Goal: Task Accomplishment & Management: Manage account settings

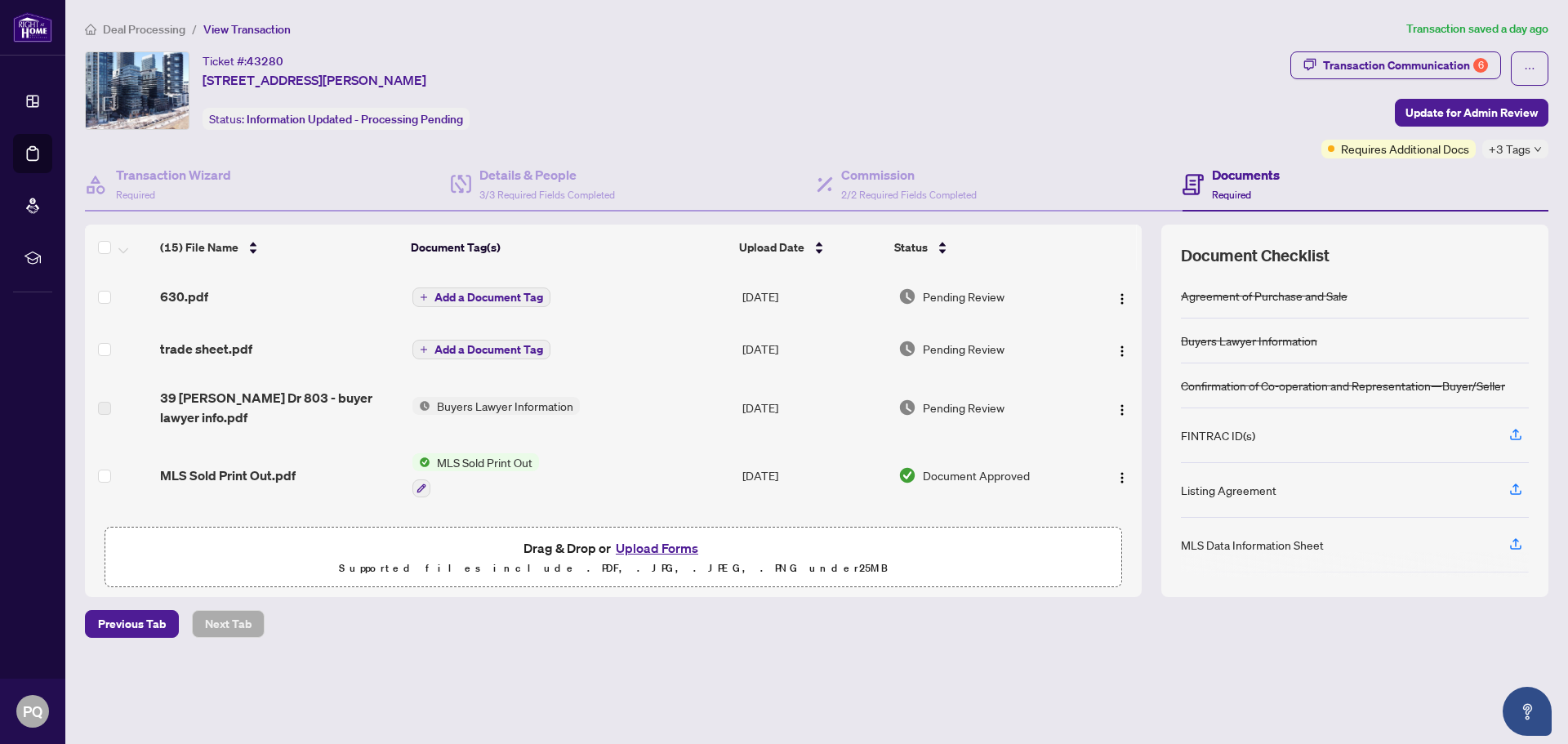
scroll to position [250, 0]
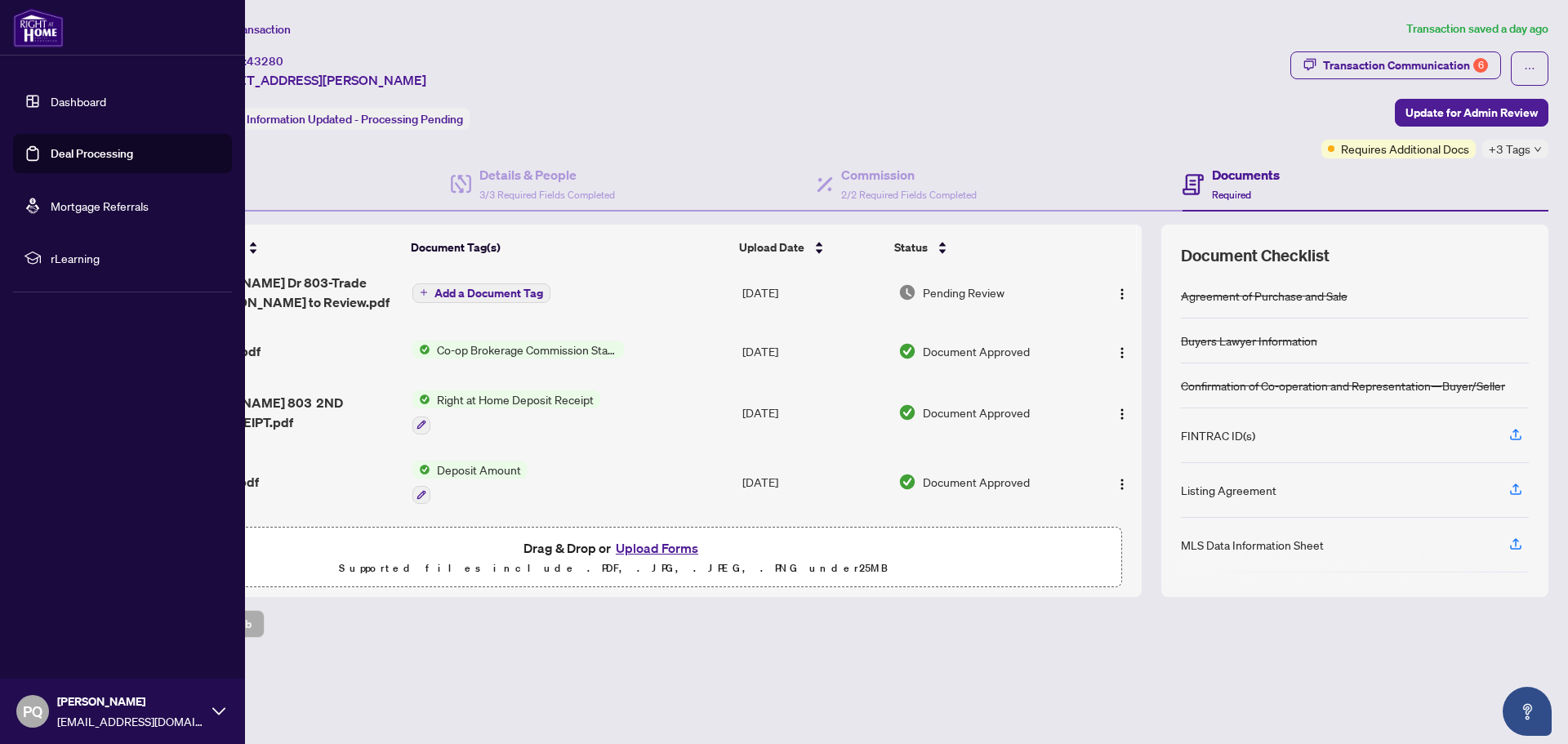
click at [50, 146] on link "Deal Processing" at bounding box center [92, 153] width 83 height 15
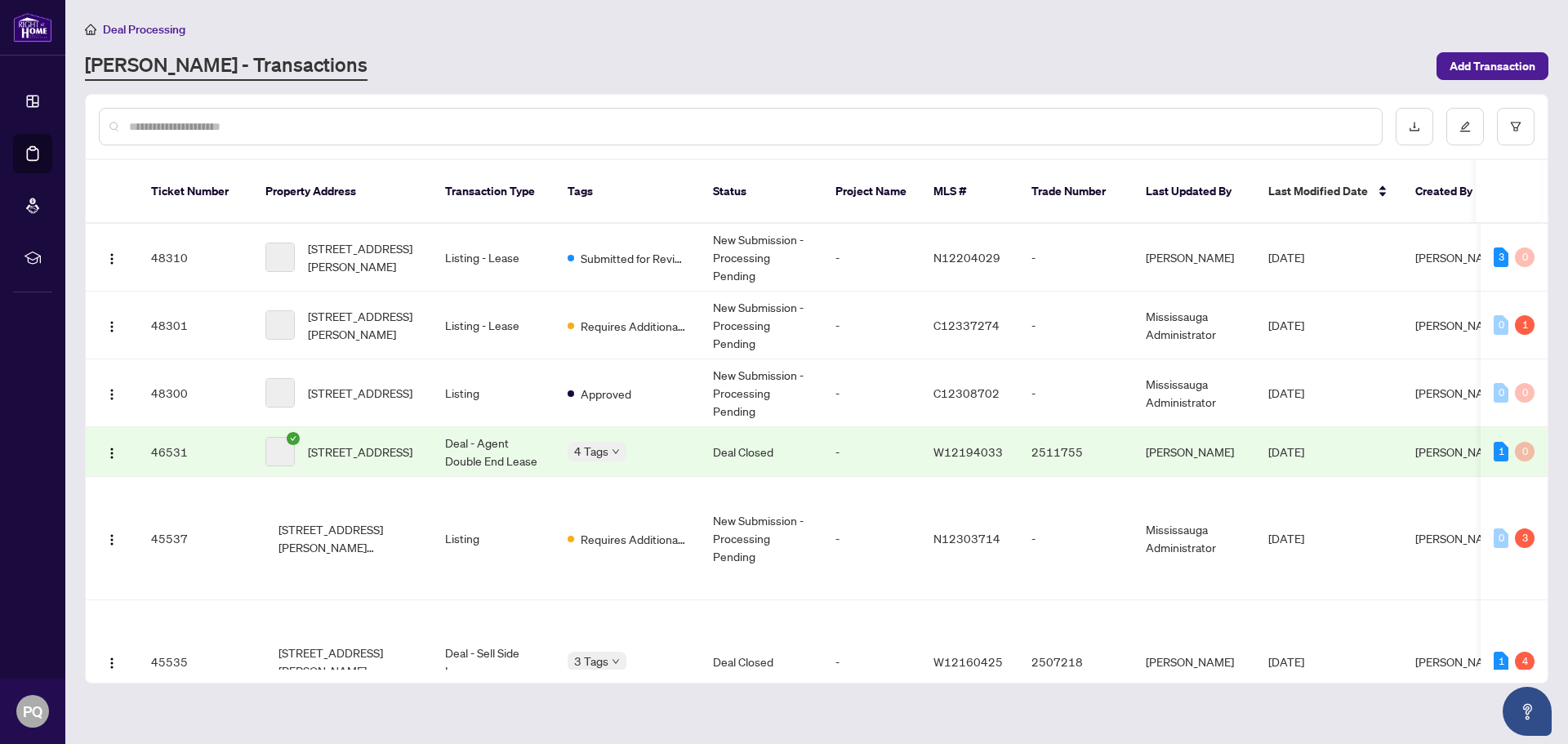
click at [356, 127] on input "text" at bounding box center [748, 126] width 1239 height 18
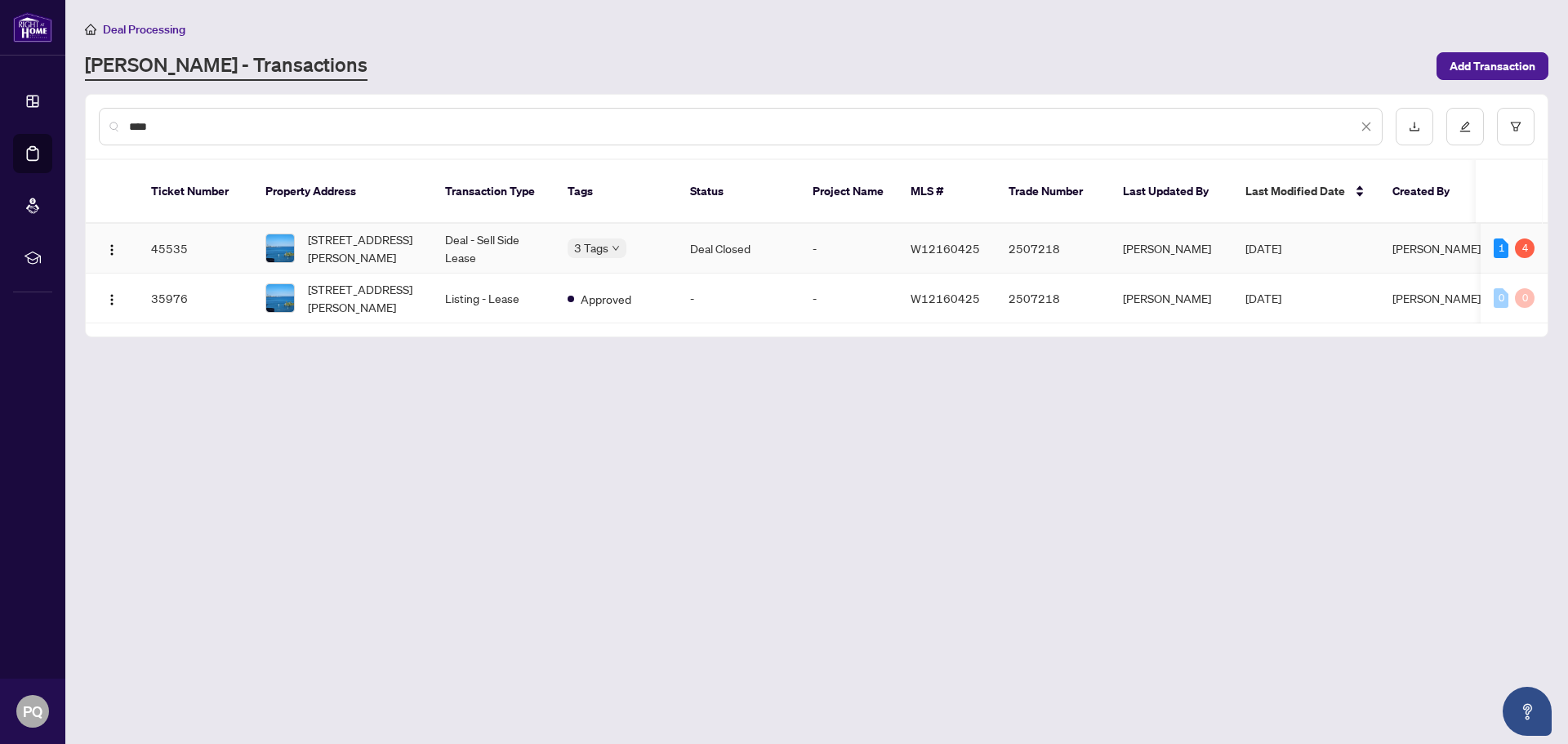
type input "****"
click at [483, 224] on td "Deal - Sell Side Lease" at bounding box center [493, 249] width 123 height 50
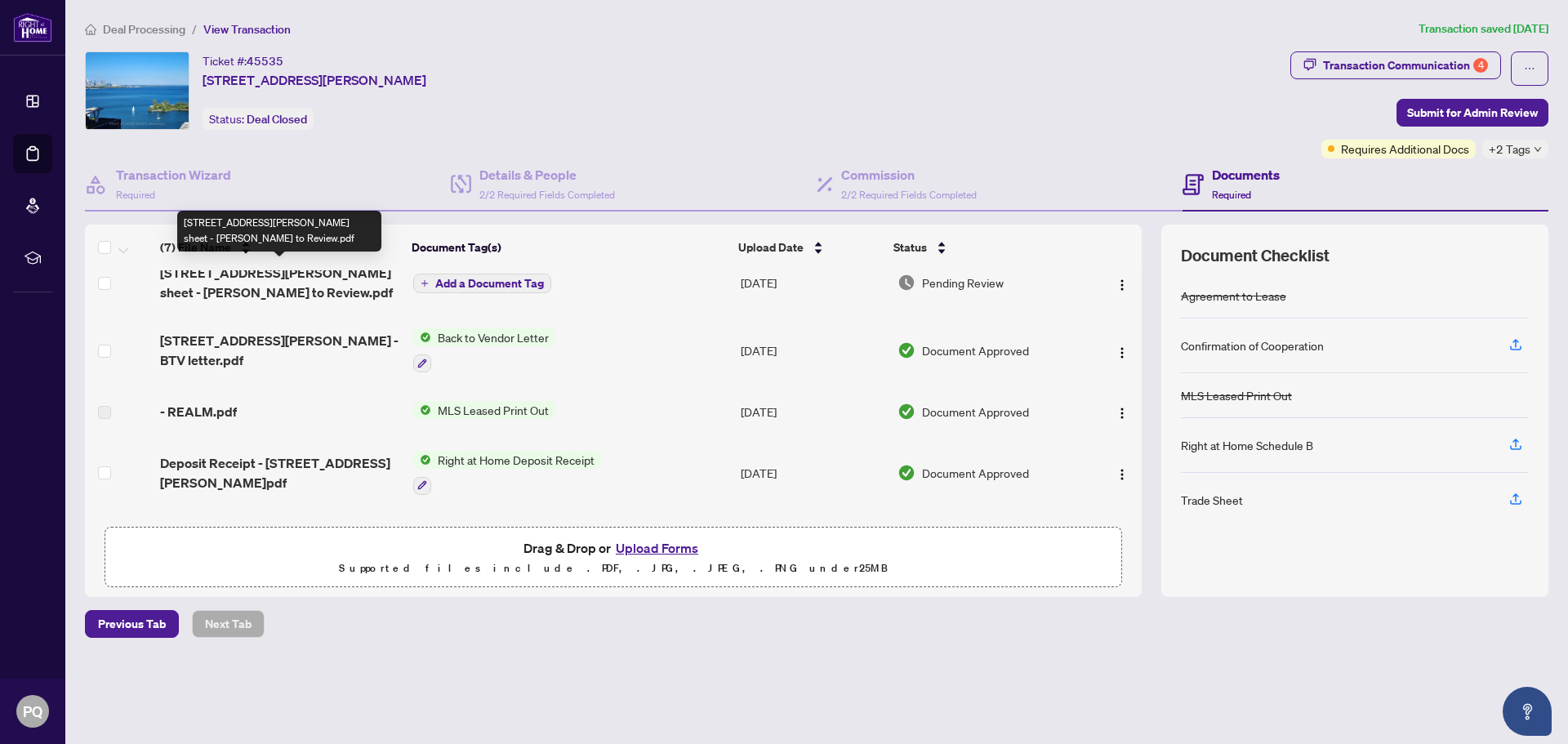
scroll to position [22, 0]
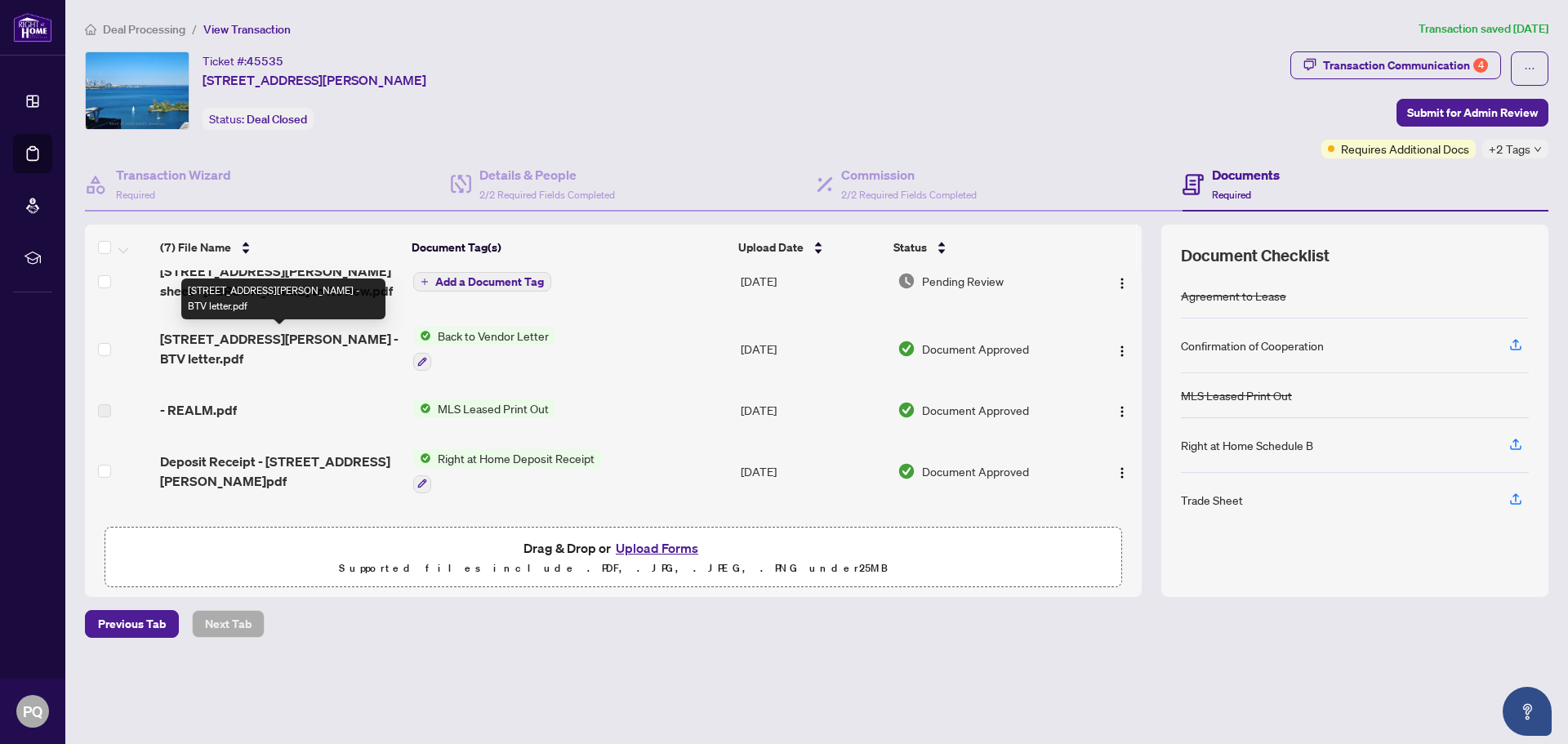
click at [372, 342] on span "[STREET_ADDRESS][PERSON_NAME] - BTV letter.pdf" at bounding box center [280, 348] width 240 height 39
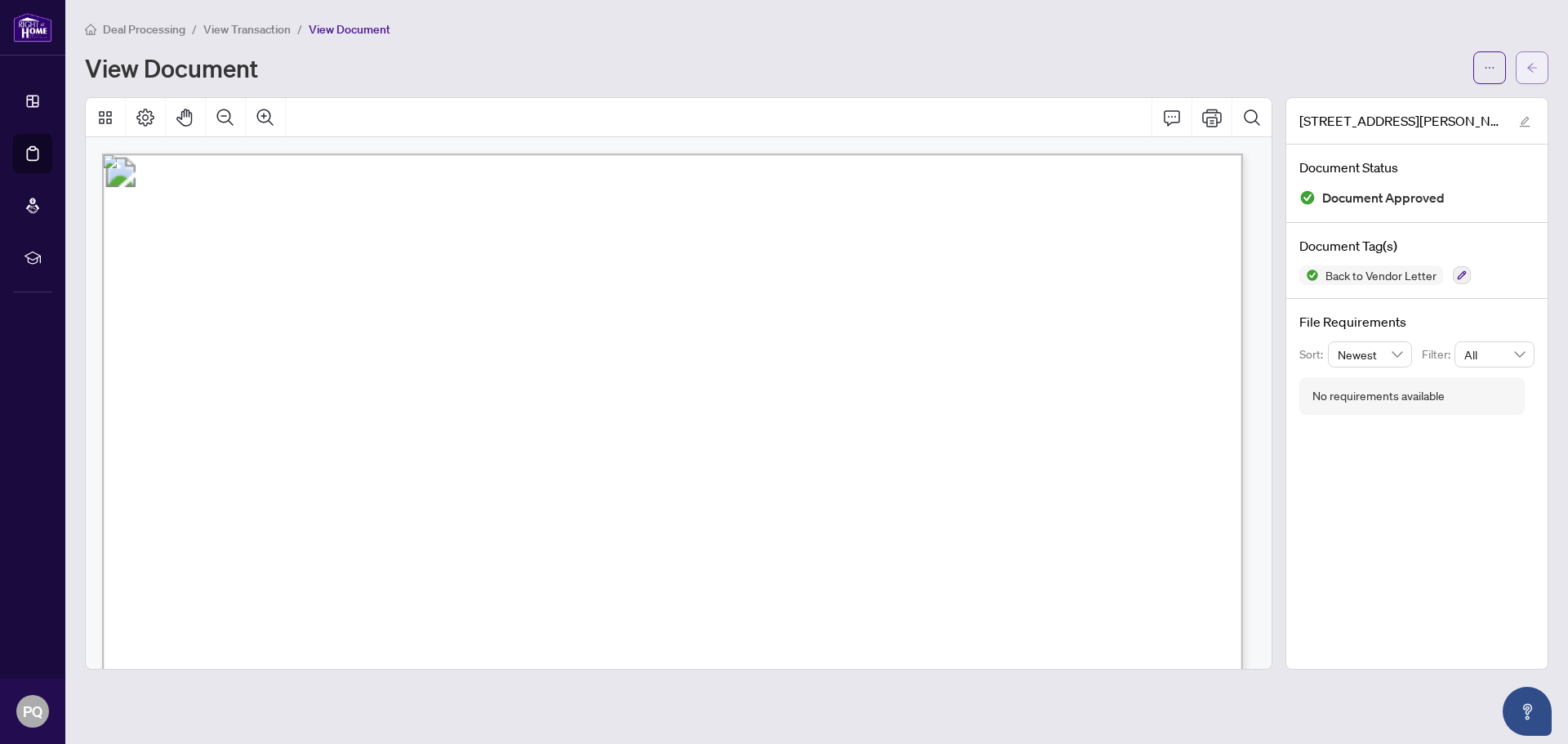
click at [1533, 67] on icon "arrow-left" at bounding box center [1532, 67] width 10 height 9
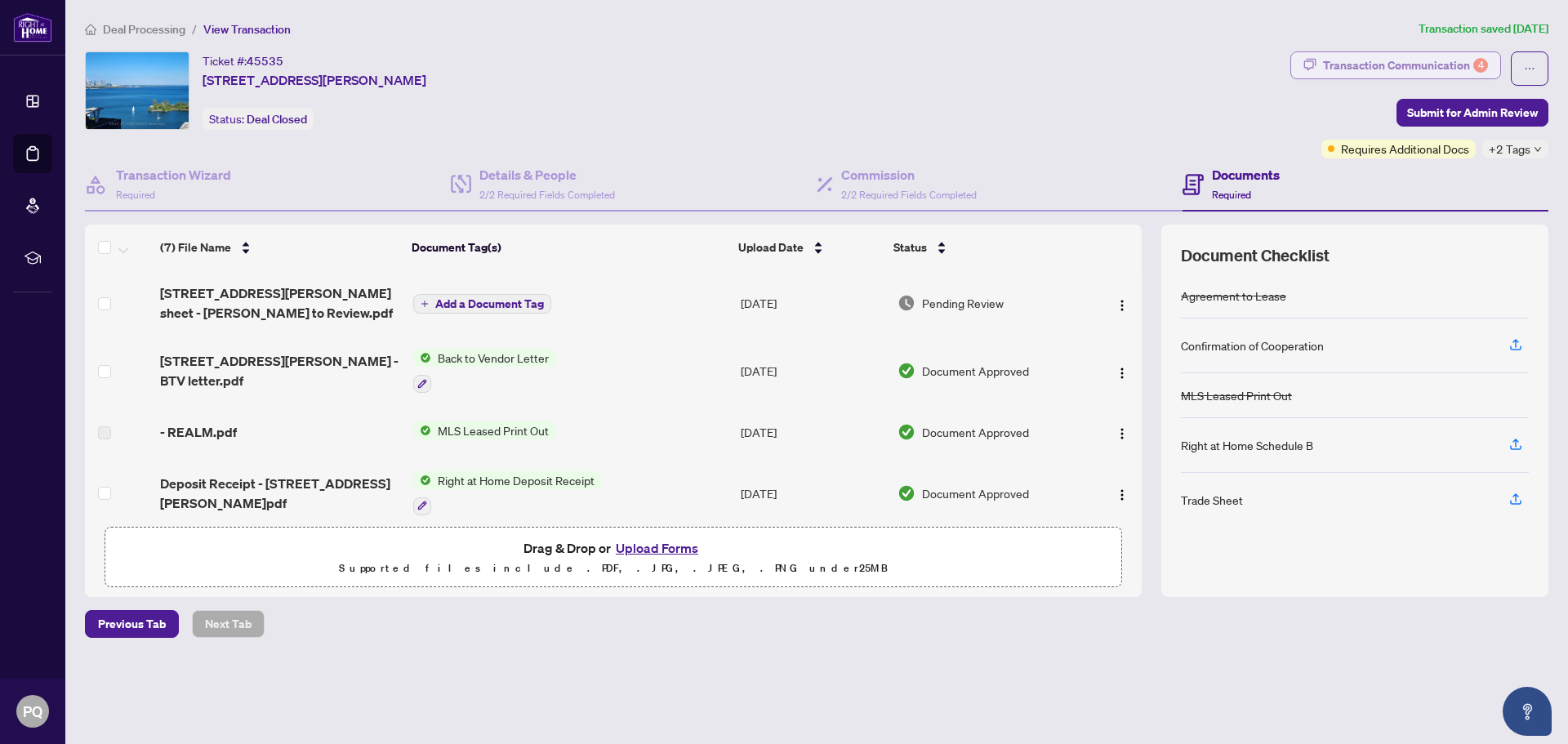
click at [1446, 69] on div "Transaction Communication 4" at bounding box center [1405, 65] width 165 height 26
type textarea "**********"
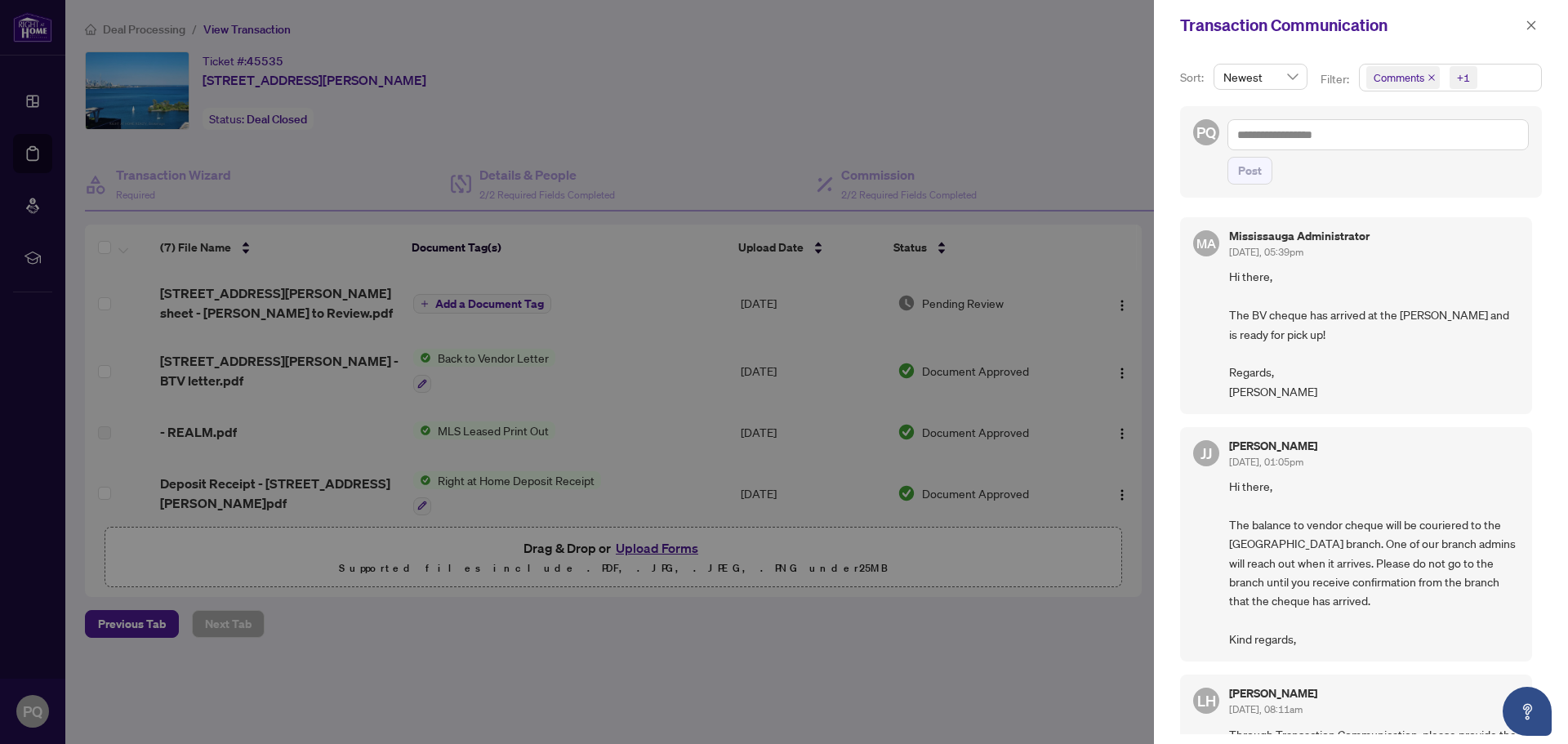
click at [1007, 107] on div at bounding box center [784, 372] width 1568 height 744
click at [1530, 22] on icon "close" at bounding box center [1531, 25] width 11 height 11
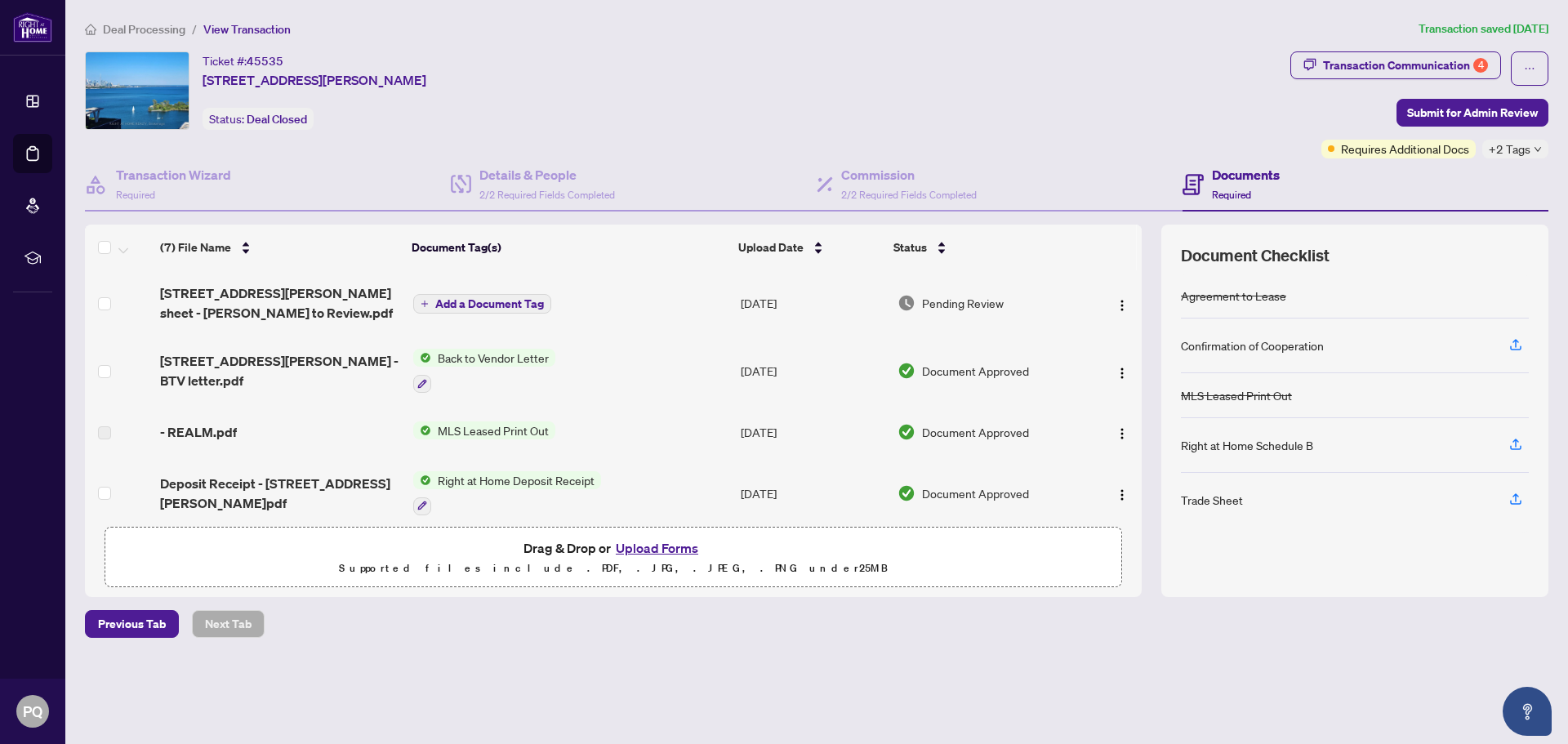
click at [1077, 72] on div "Ticket #: 45535 [STREET_ADDRESS][PERSON_NAME] Status: Deal Closed" at bounding box center [684, 90] width 1199 height 78
click at [361, 297] on span "[STREET_ADDRESS][PERSON_NAME] sheet - [PERSON_NAME] to Review.pdf" at bounding box center [280, 303] width 240 height 39
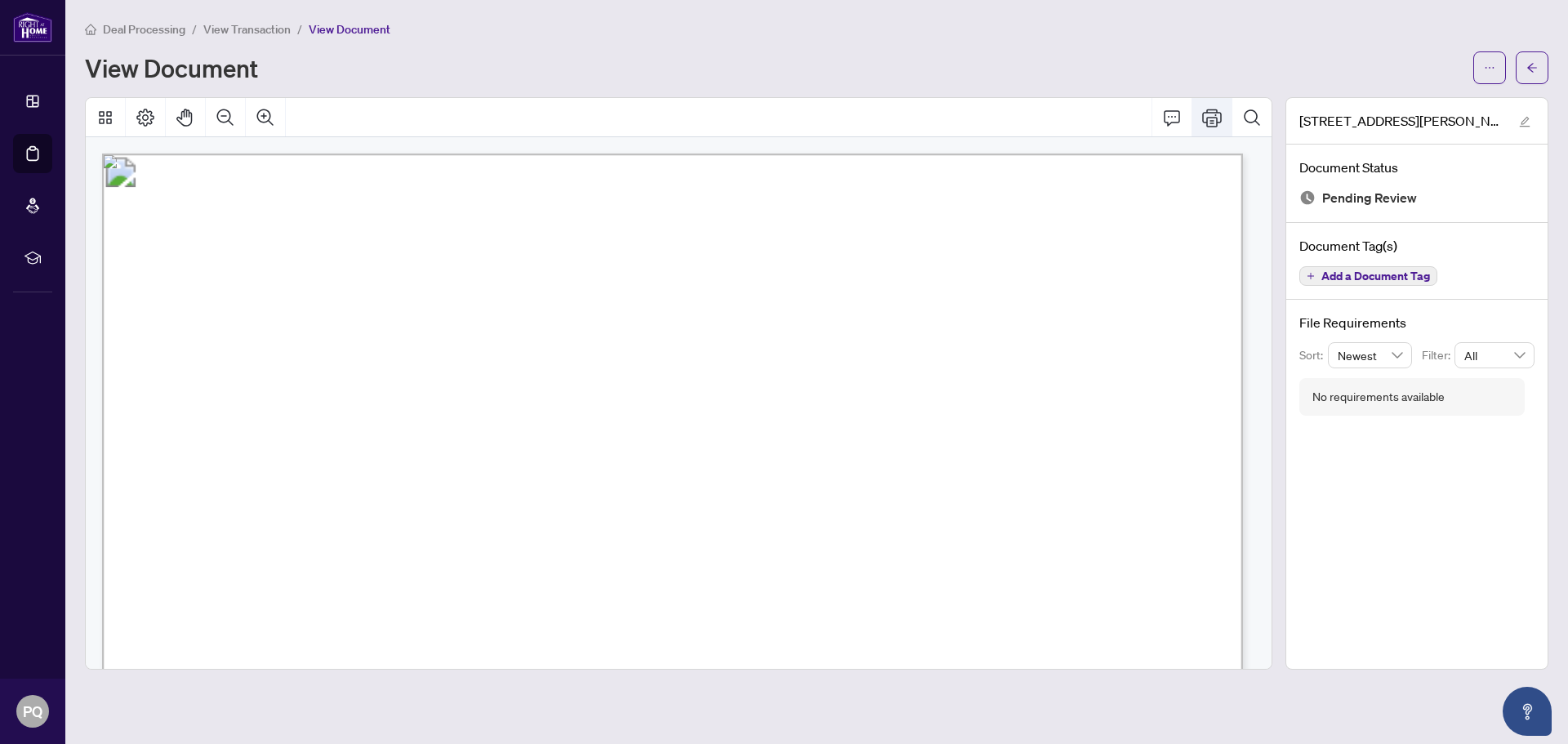
click at [1217, 119] on icon "Print" at bounding box center [1212, 117] width 19 height 18
click at [1529, 71] on icon "arrow-left" at bounding box center [1532, 67] width 11 height 11
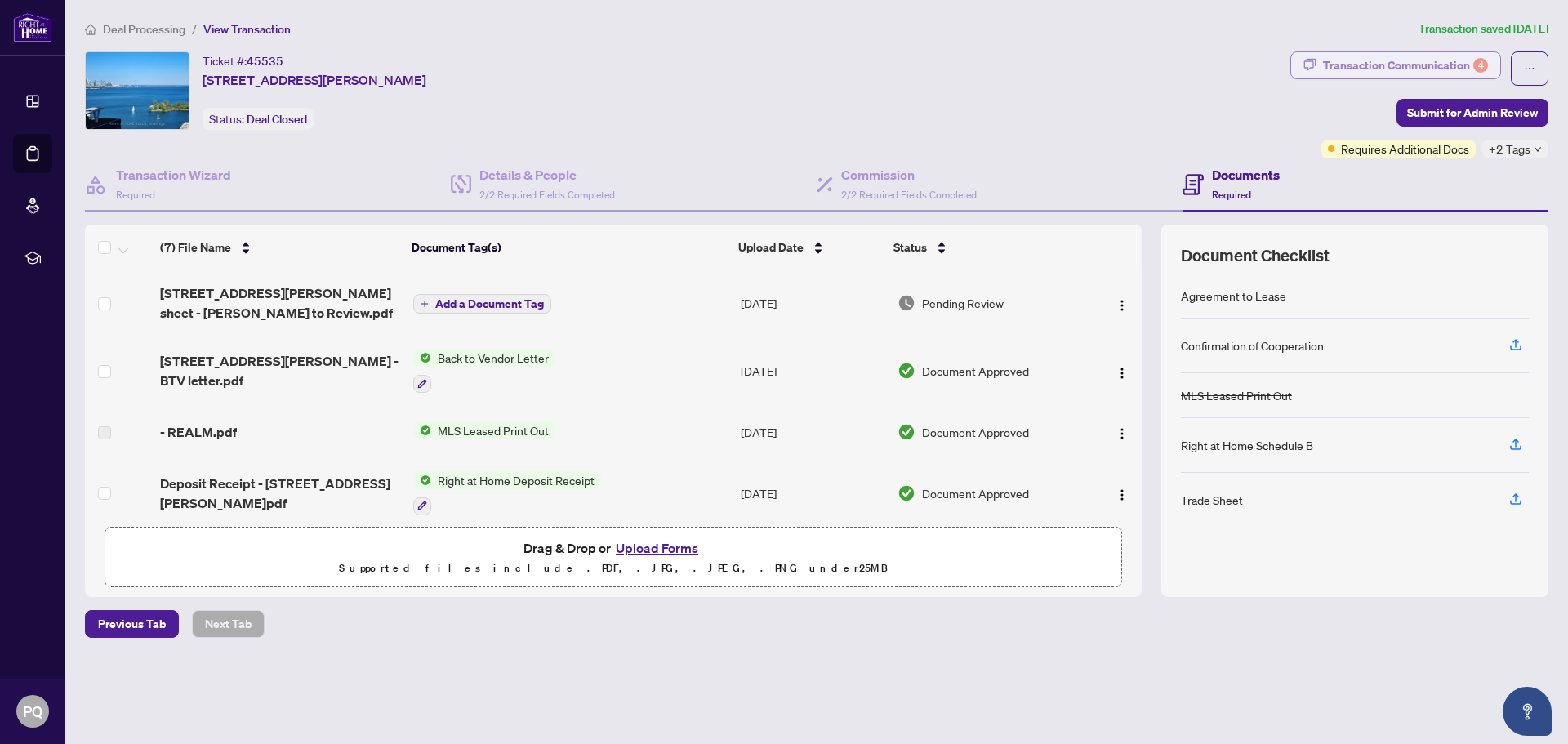
click at [1470, 70] on div "Transaction Communication 4" at bounding box center [1405, 65] width 165 height 26
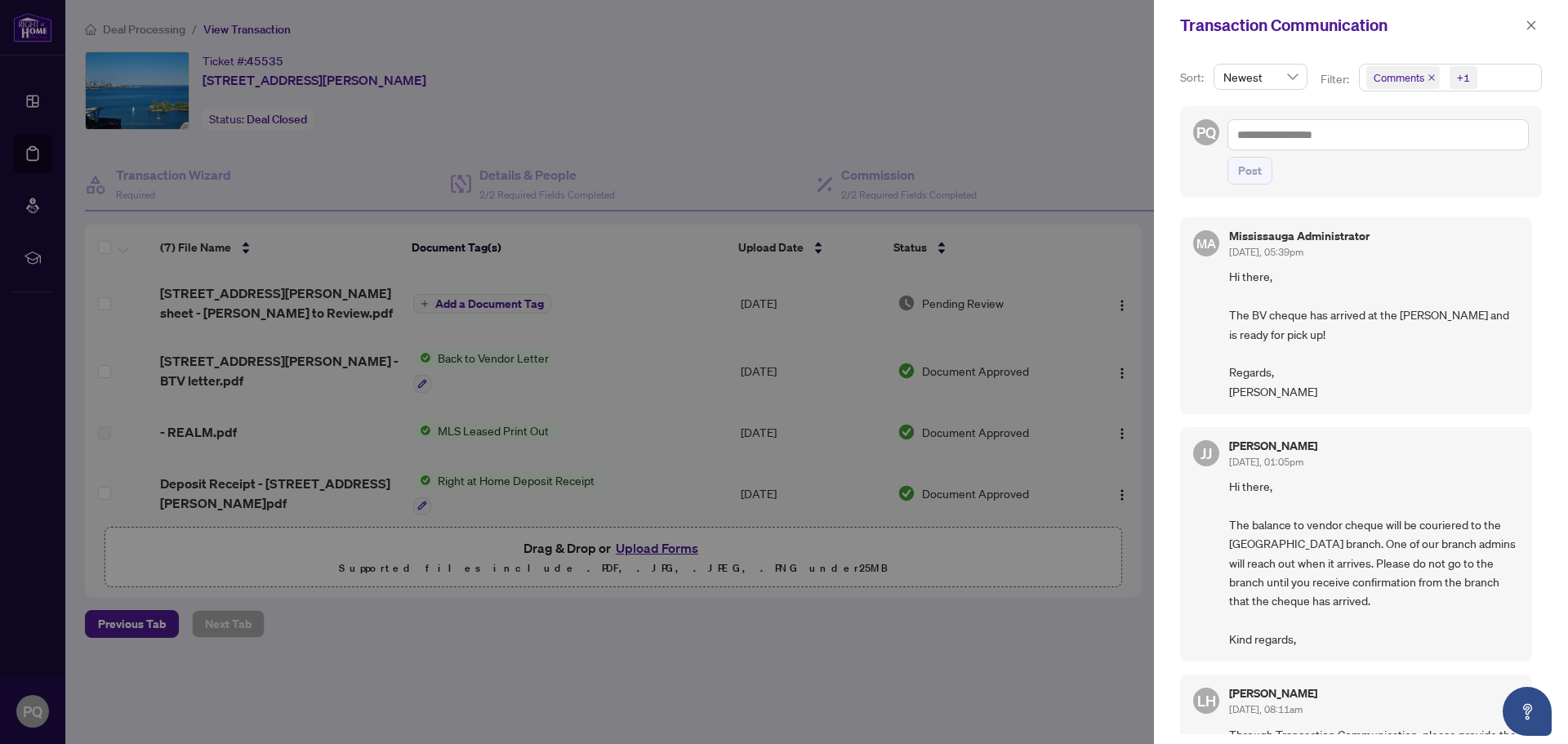
click at [1052, 167] on div at bounding box center [784, 372] width 1568 height 744
click at [1541, 28] on div "Transaction Communication" at bounding box center [1361, 25] width 414 height 50
click at [1530, 25] on icon "close" at bounding box center [1532, 25] width 9 height 9
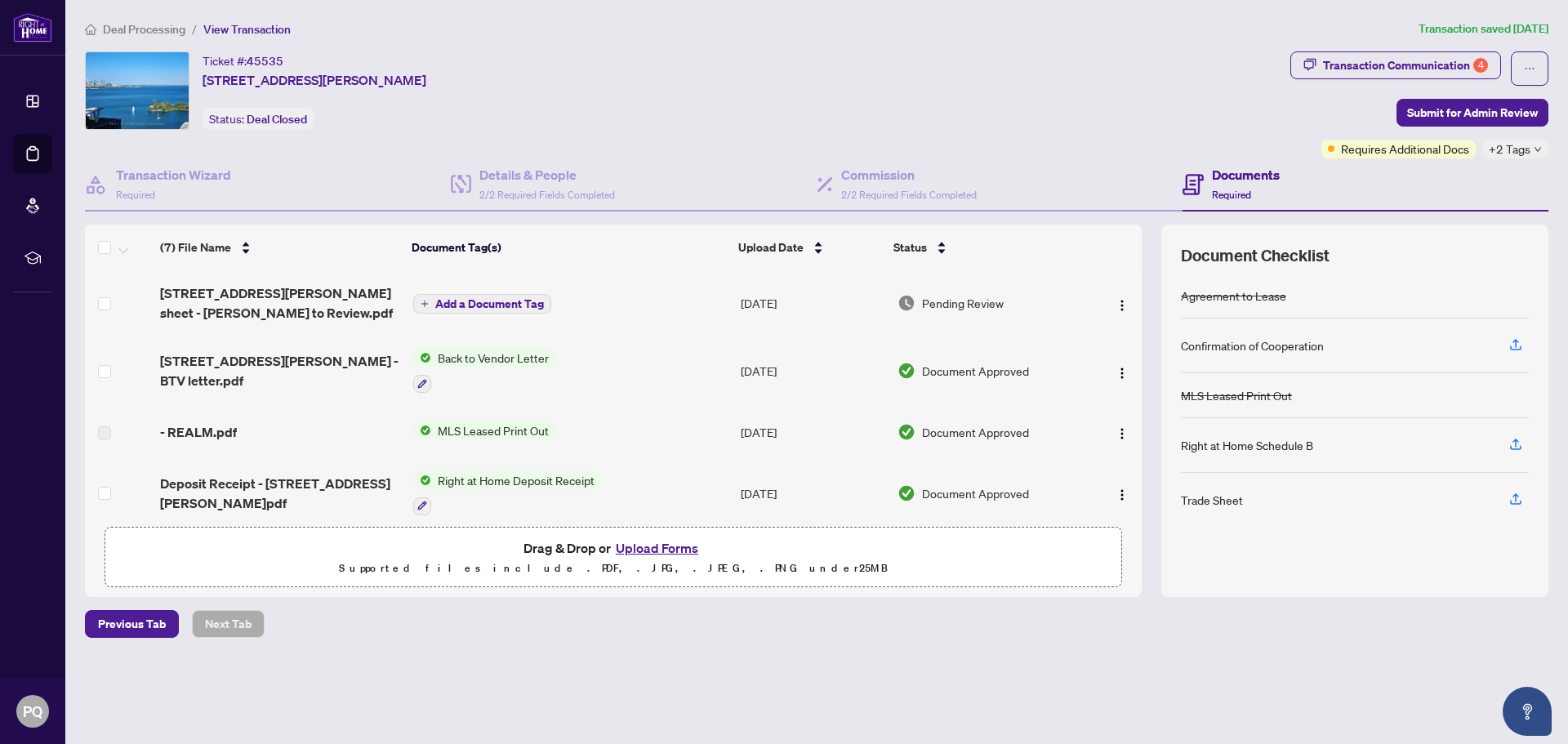
click at [673, 544] on button "Upload Forms" at bounding box center [657, 548] width 93 height 21
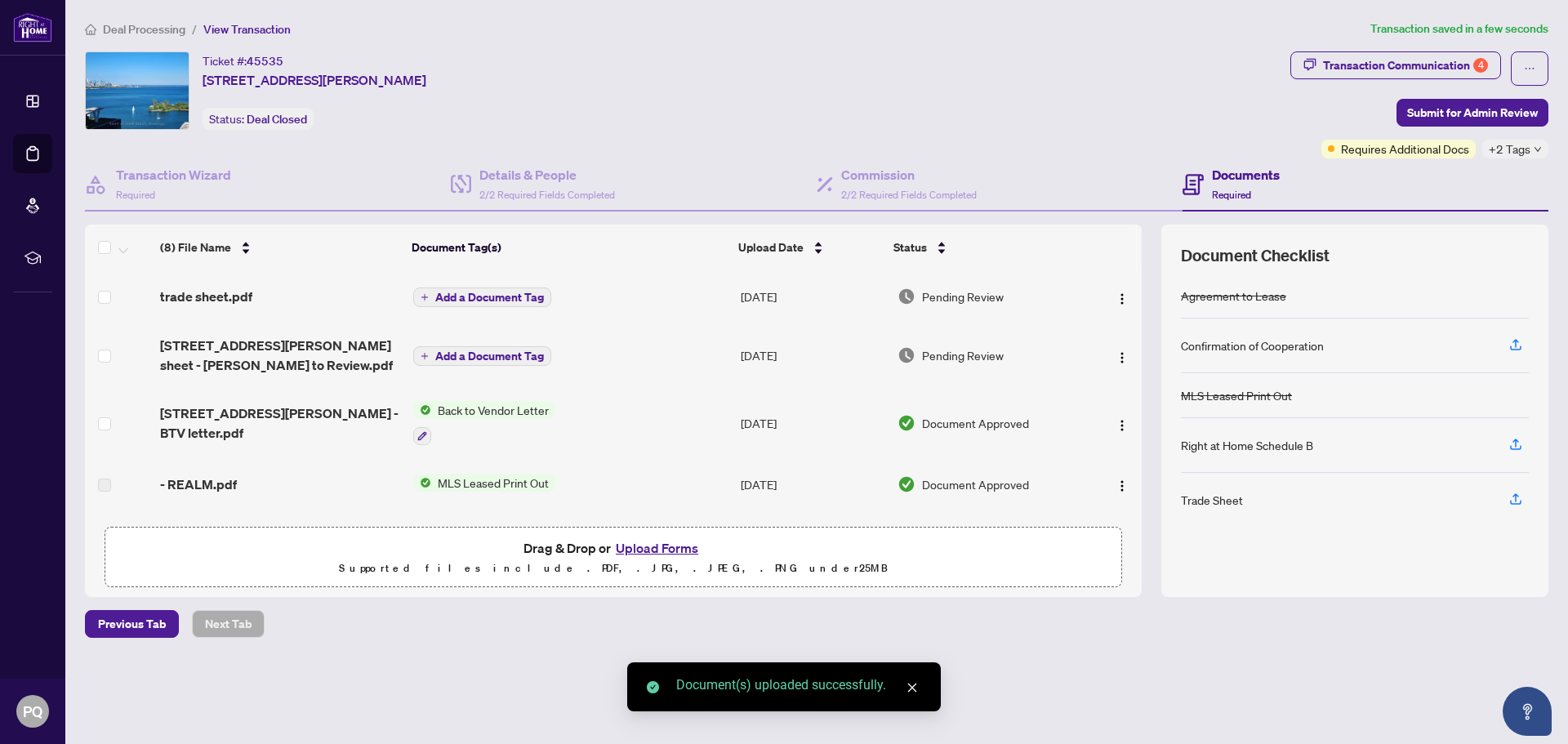
click at [974, 588] on div "(8) File Name Document Tag(s) Upload Date Status trade sheet.pdf Add a Document…" at bounding box center [613, 411] width 1057 height 372
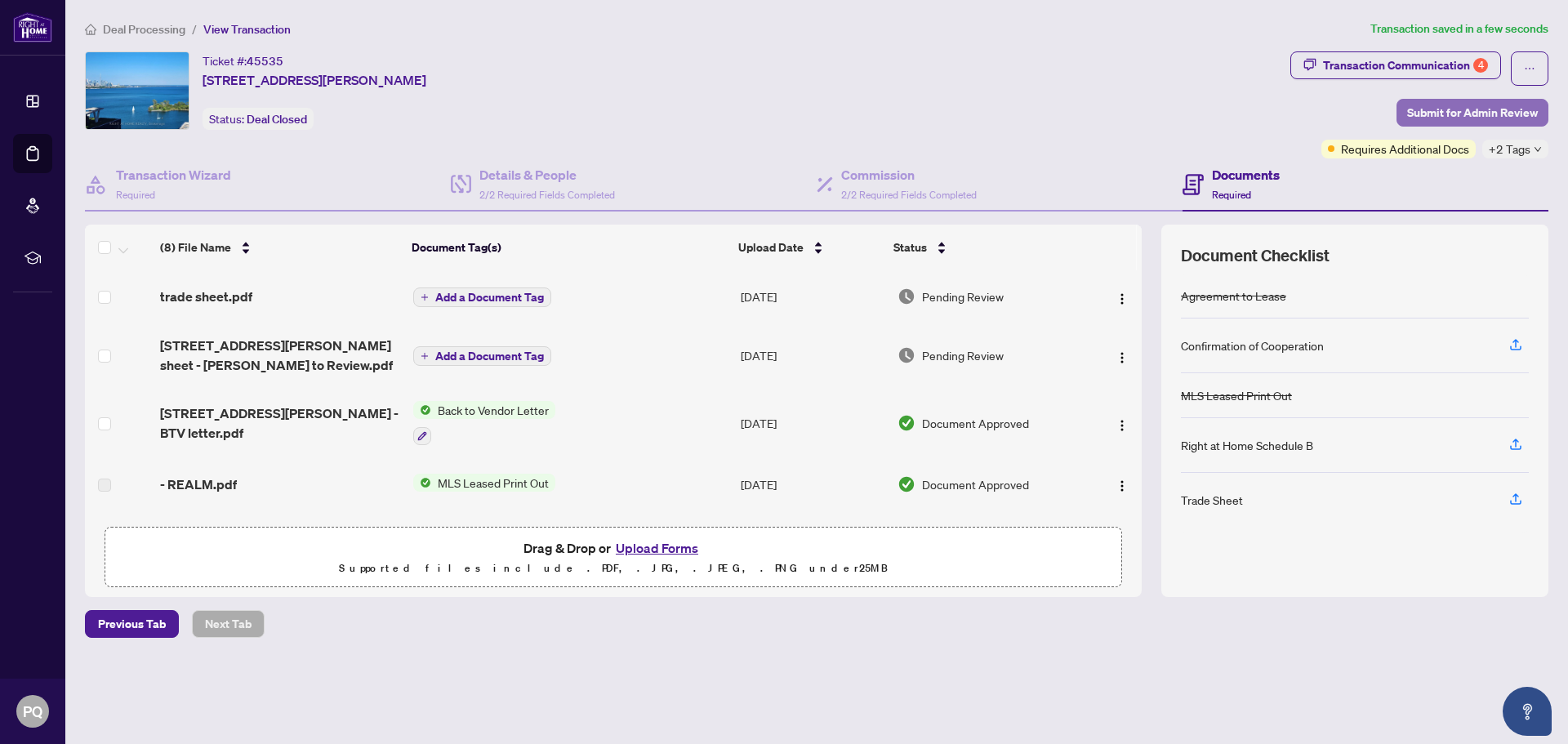
click at [1477, 116] on span "Submit for Admin Review" at bounding box center [1472, 113] width 130 height 26
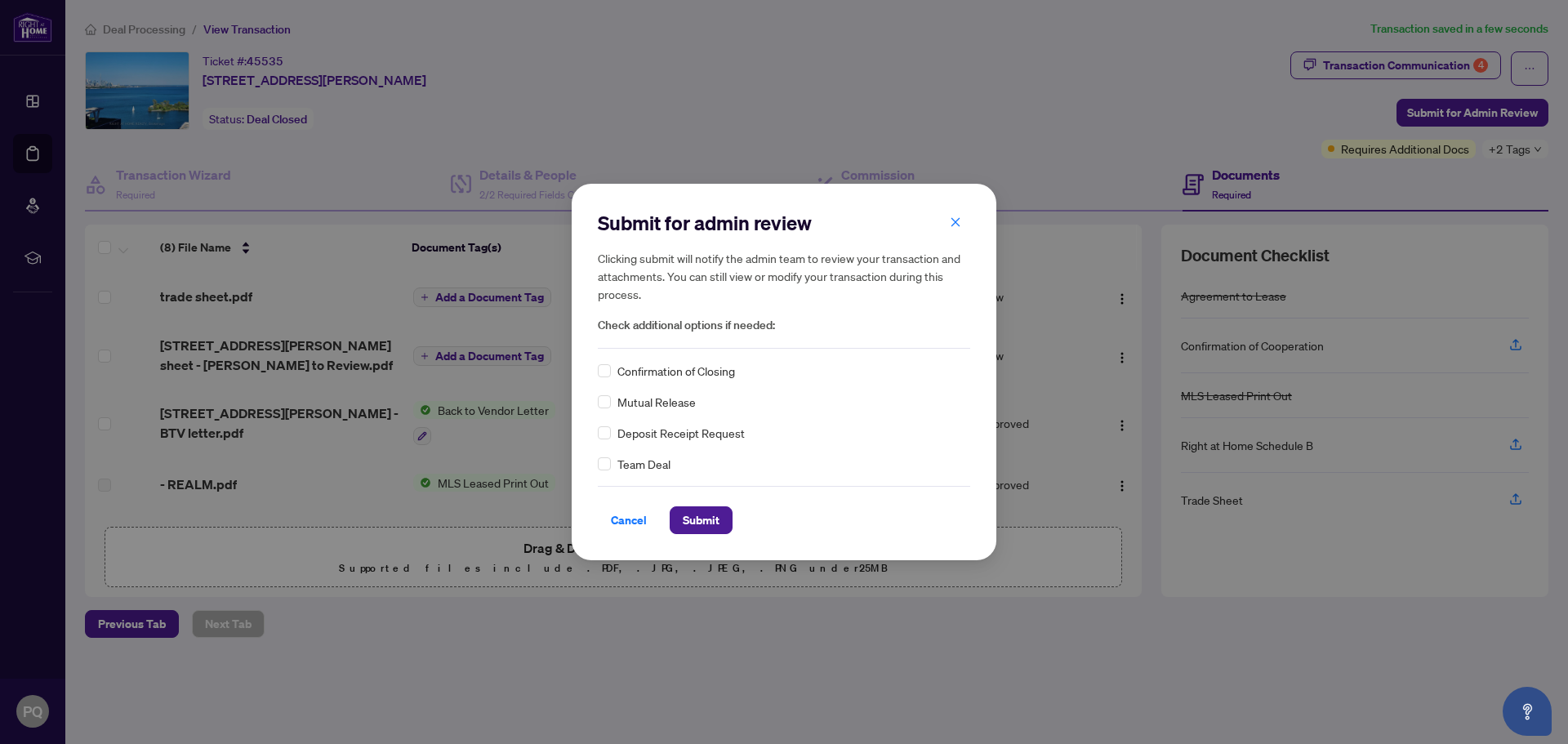
click at [621, 376] on span "Confirmation of Closing" at bounding box center [675, 370] width 117 height 18
click at [703, 524] on span "Submit" at bounding box center [702, 520] width 37 height 26
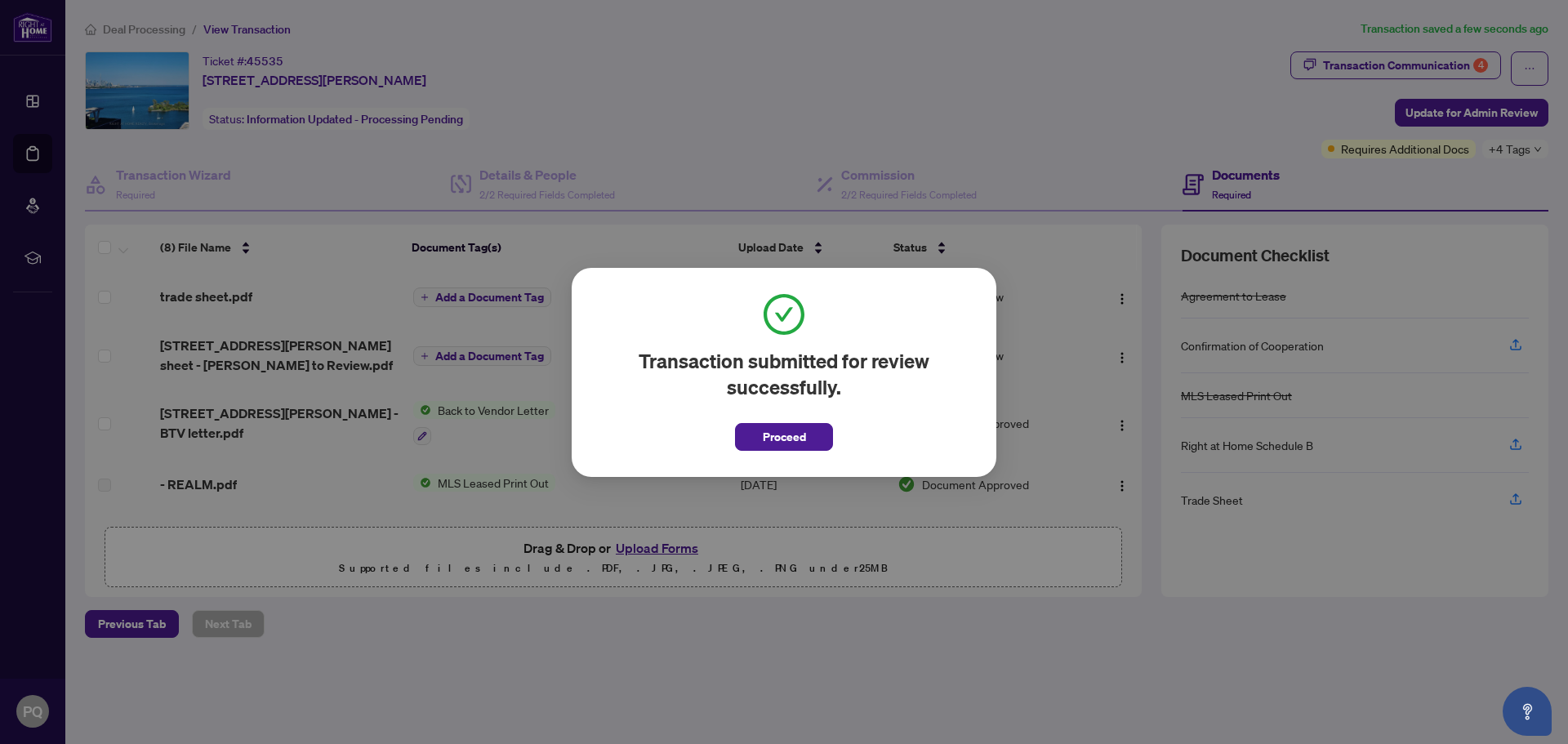
click at [1101, 90] on div "Transaction submitted for review successfully. Proceed Cancel OK" at bounding box center [784, 372] width 1568 height 744
click at [798, 428] on span "Proceed" at bounding box center [784, 437] width 43 height 26
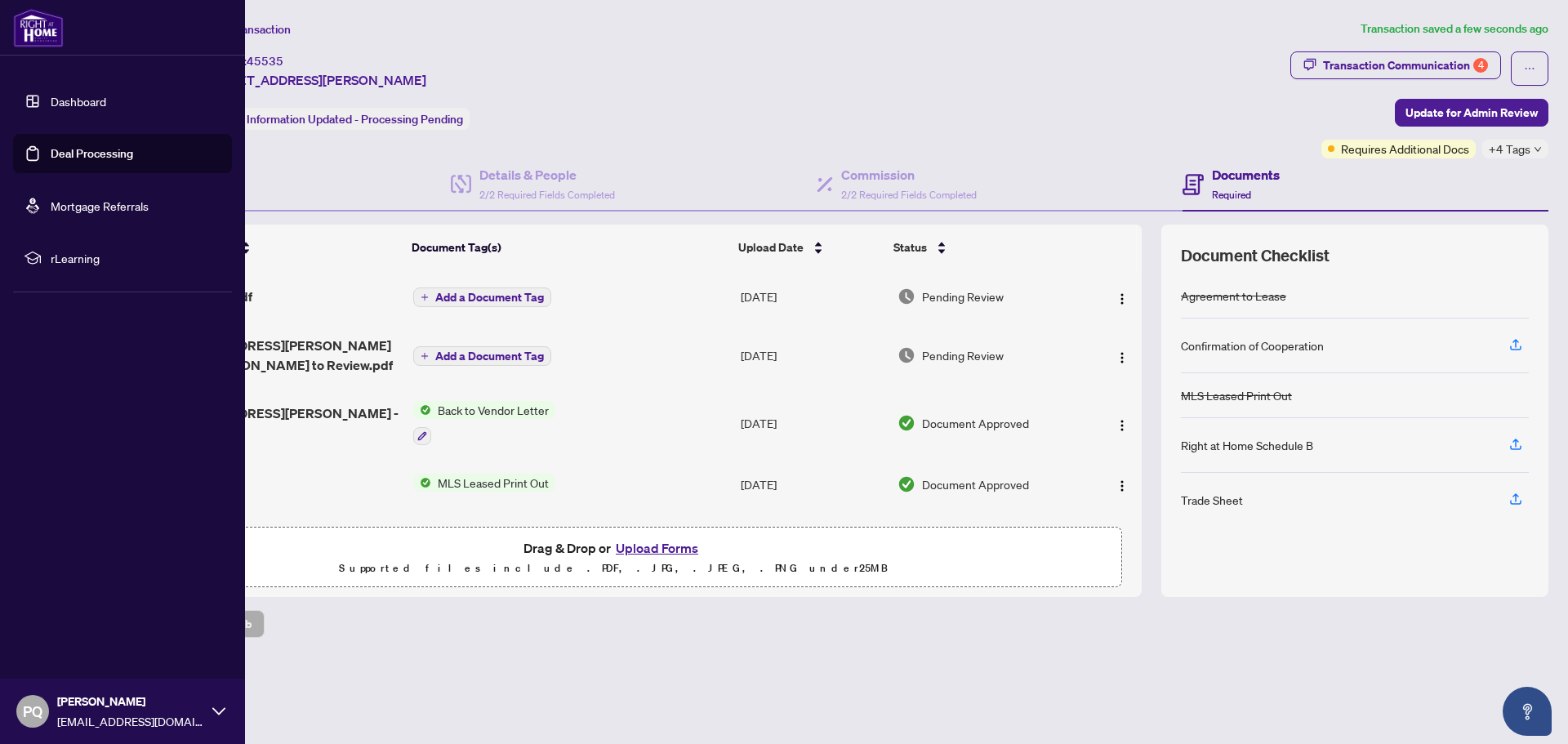
click at [50, 153] on link "Deal Processing" at bounding box center [92, 153] width 83 height 15
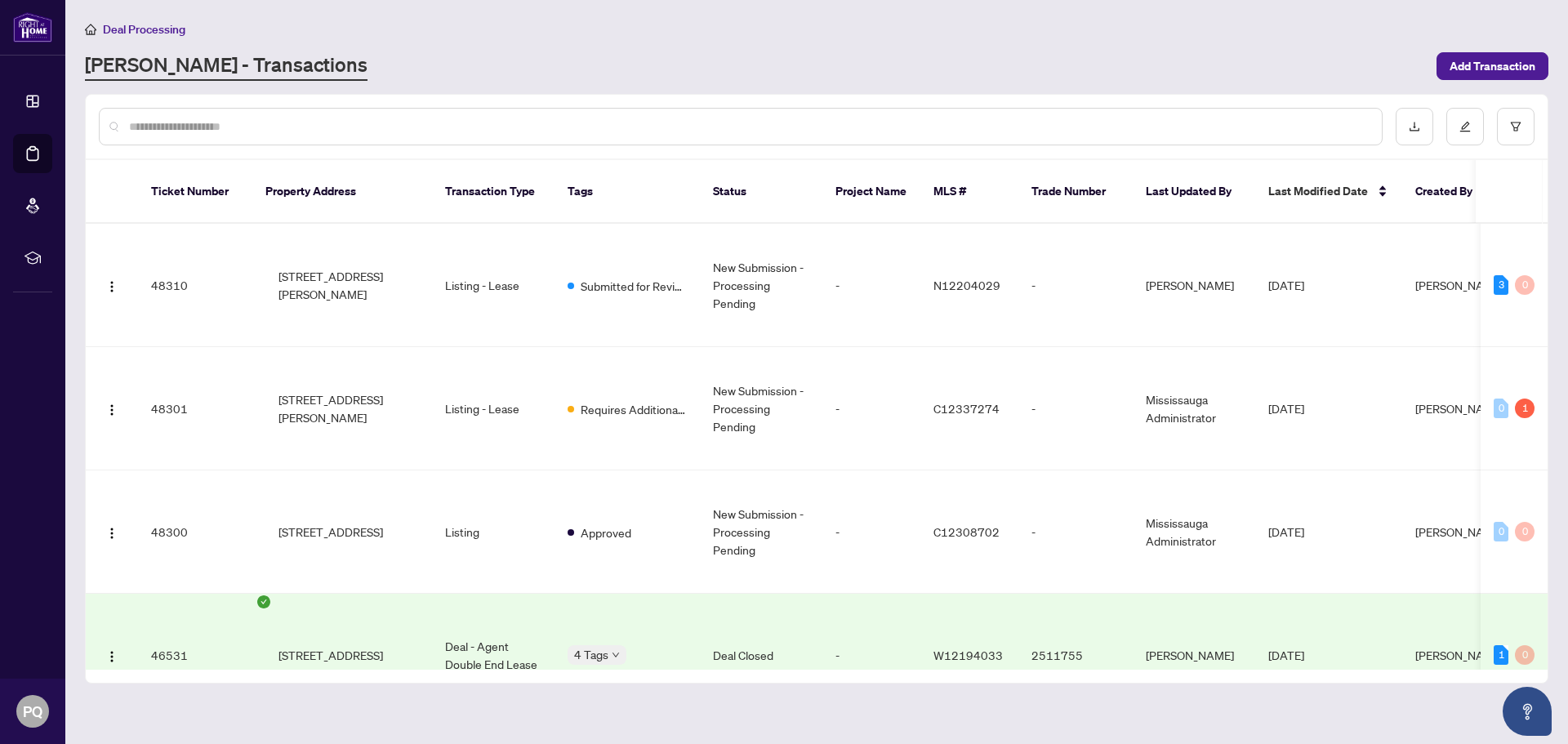
click at [600, 26] on div "Deal Processing" at bounding box center [816, 28] width 1463 height 19
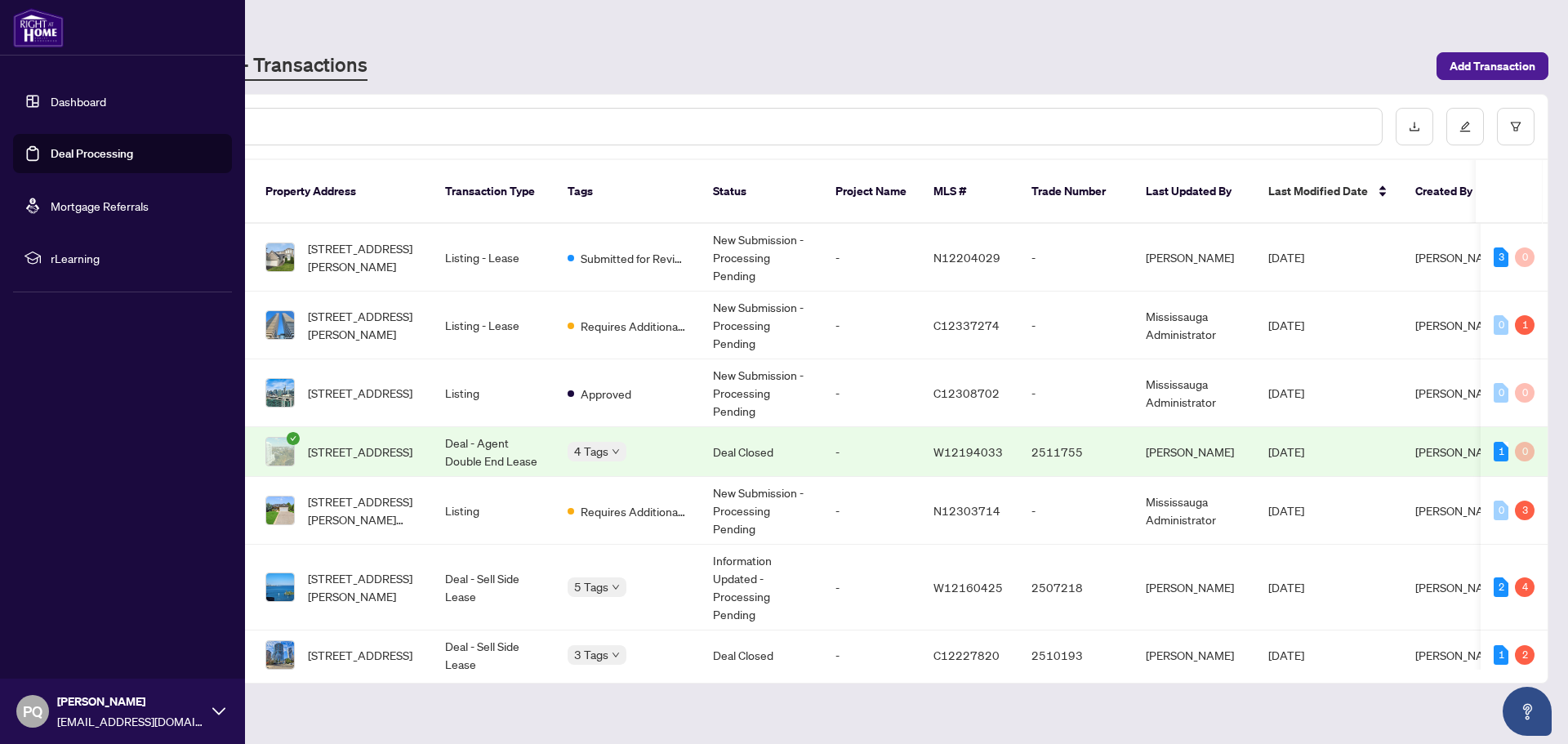
click at [50, 155] on link "Deal Processing" at bounding box center [92, 153] width 83 height 15
